Goal: Task Accomplishment & Management: Use online tool/utility

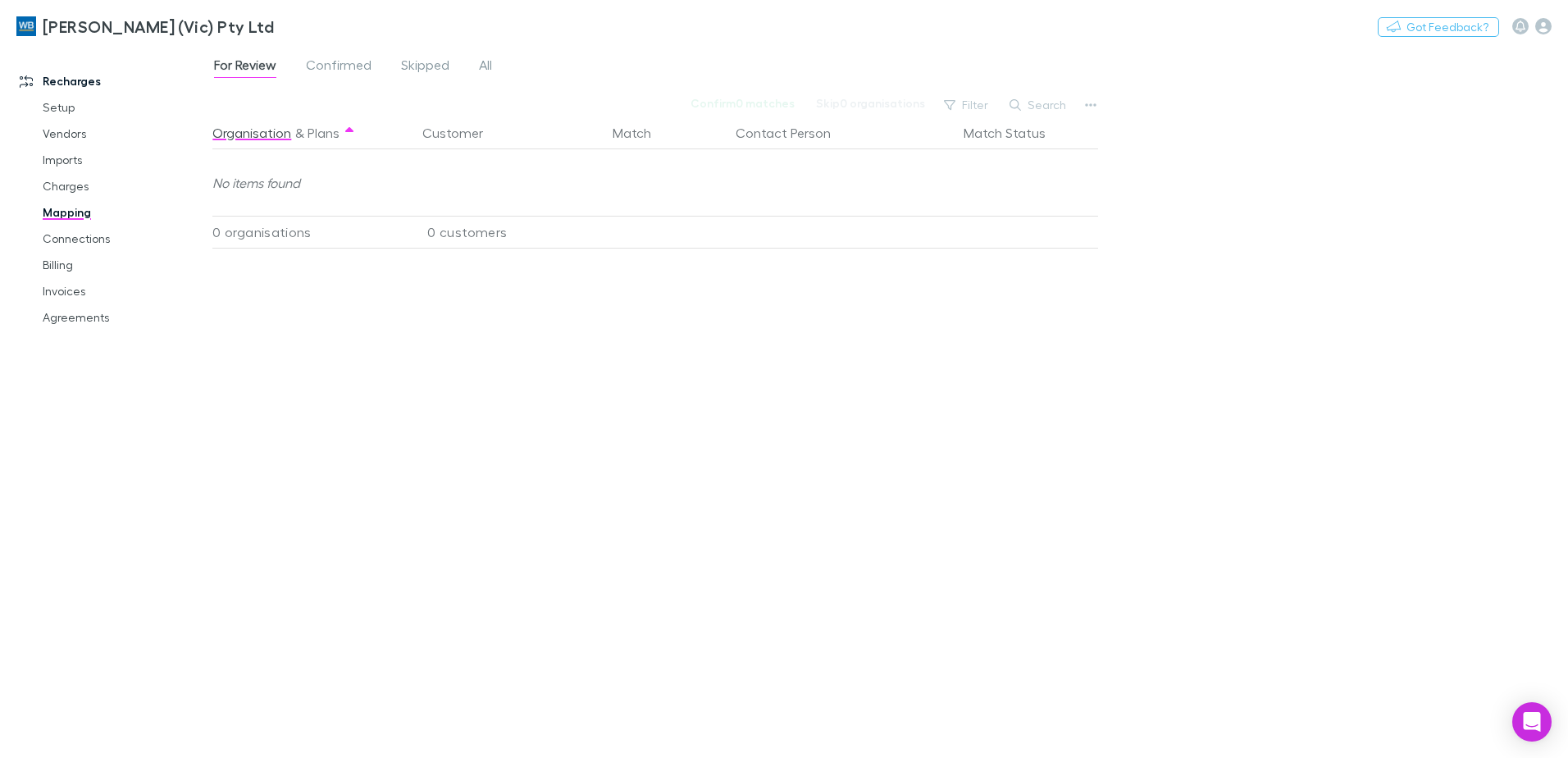
click at [290, 704] on div "Organisation & Plans Customer Match Contact Person Match Status No items found …" at bounding box center [657, 430] width 890 height 628
click at [66, 311] on link "Agreements" at bounding box center [123, 317] width 195 height 26
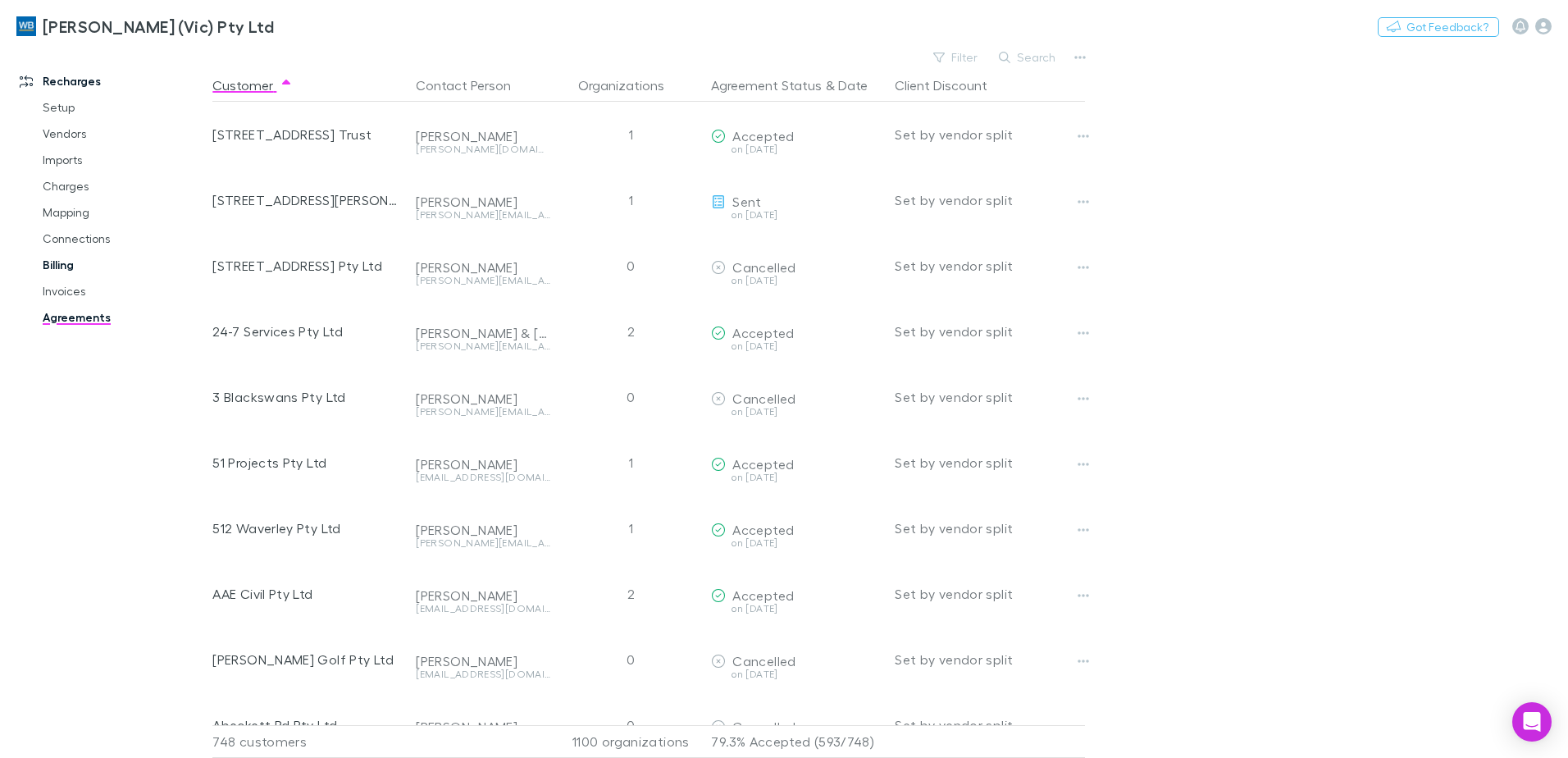
click at [71, 271] on link "Billing" at bounding box center [123, 264] width 195 height 26
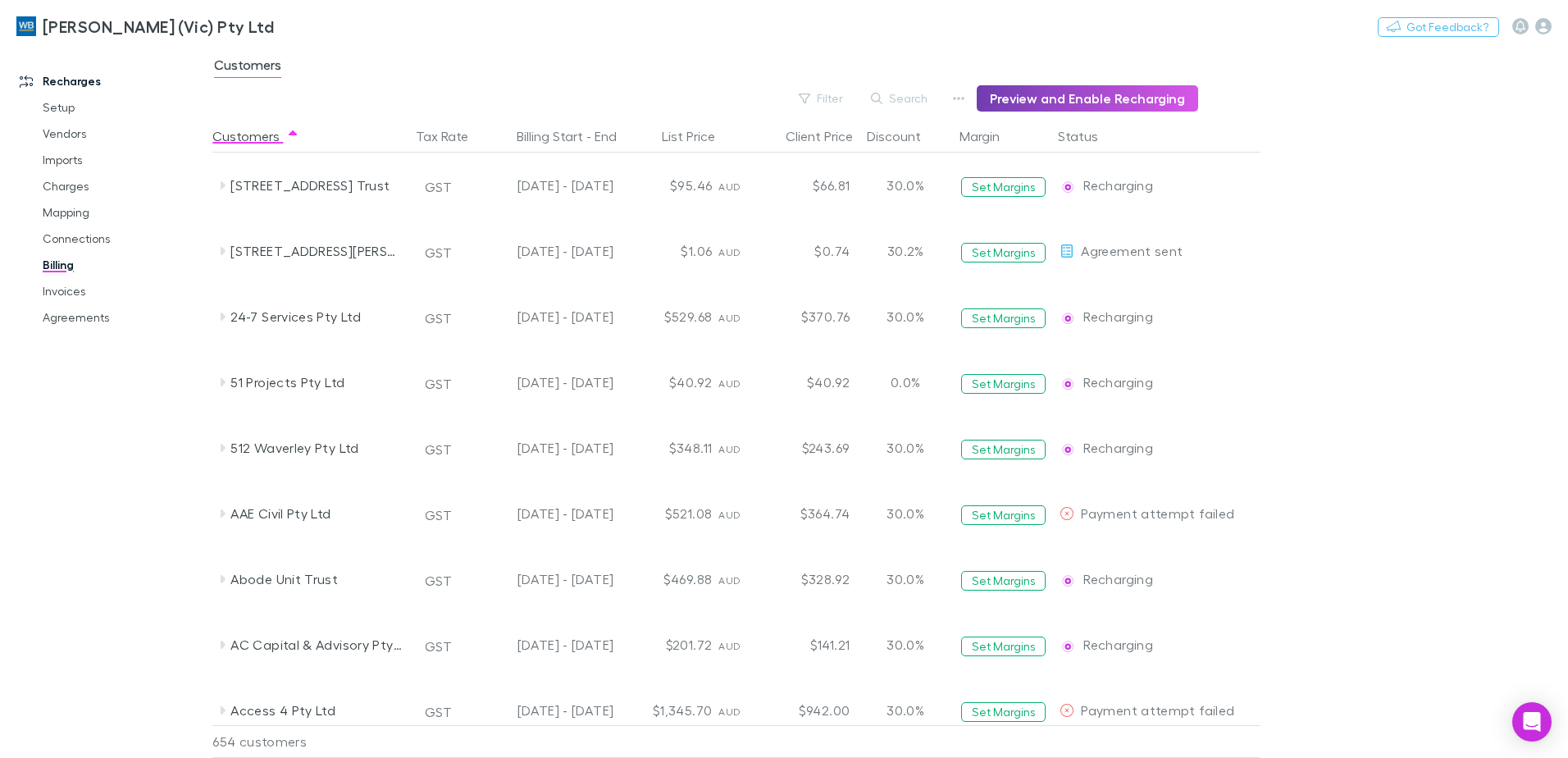
click at [1166, 95] on button "Preview and Enable Recharging" at bounding box center [1087, 98] width 221 height 26
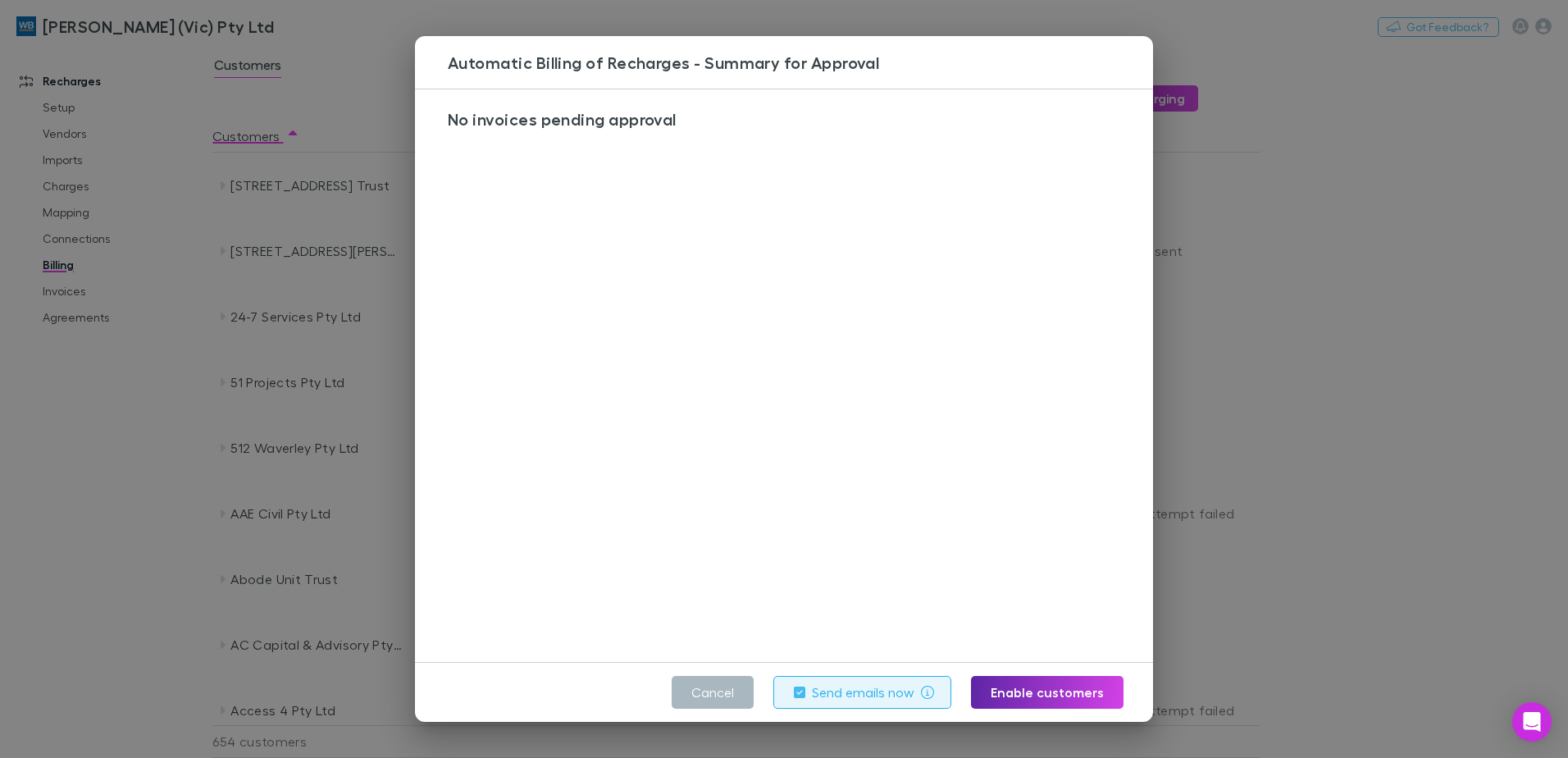
click at [715, 695] on button "Cancel" at bounding box center [712, 693] width 82 height 33
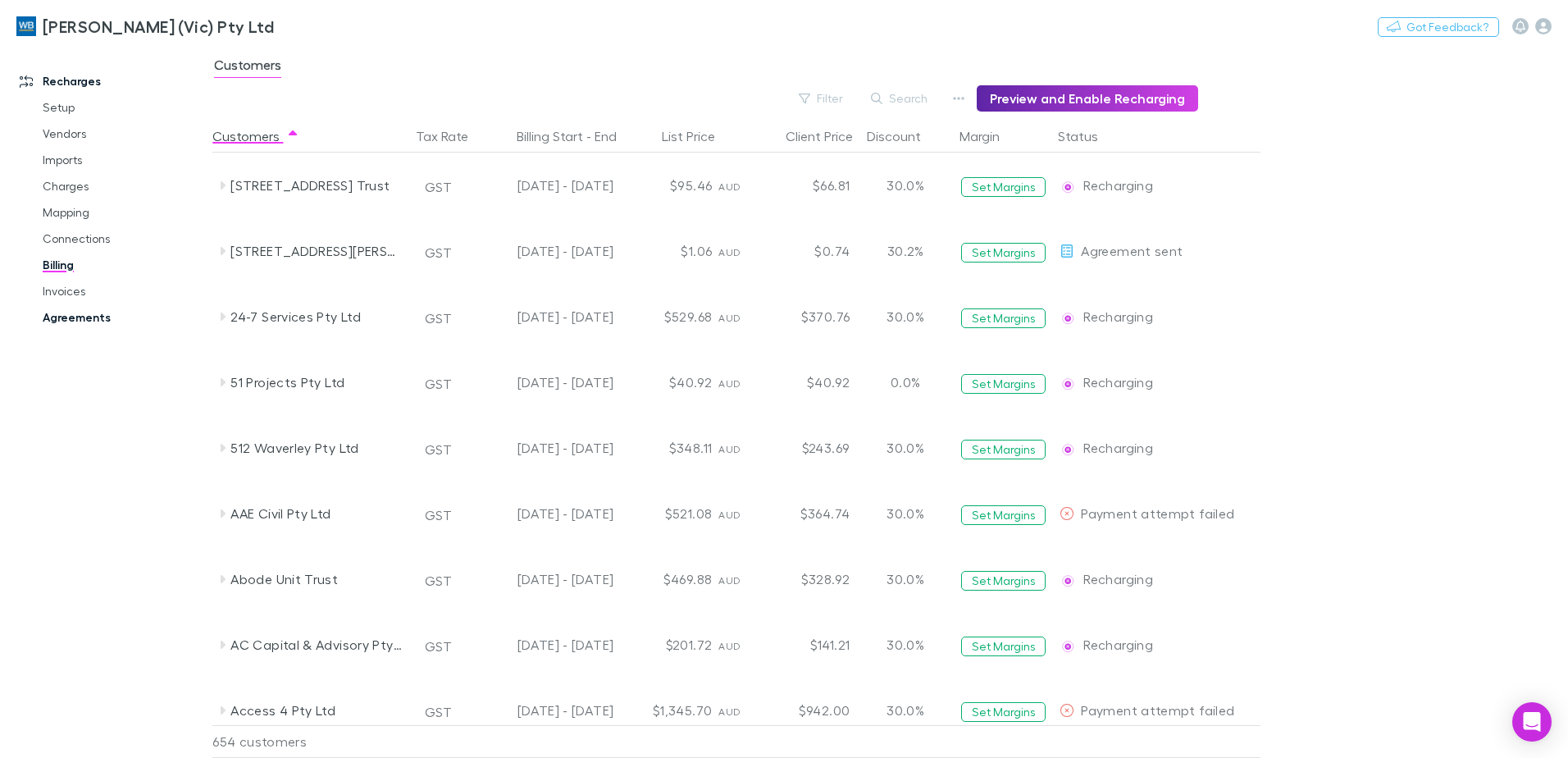
drag, startPoint x: 94, startPoint y: 312, endPoint x: 120, endPoint y: 315, distance: 26.2
click at [94, 312] on link "Agreements" at bounding box center [123, 317] width 195 height 26
